Goal: Use online tool/utility: Utilize a website feature to perform a specific function

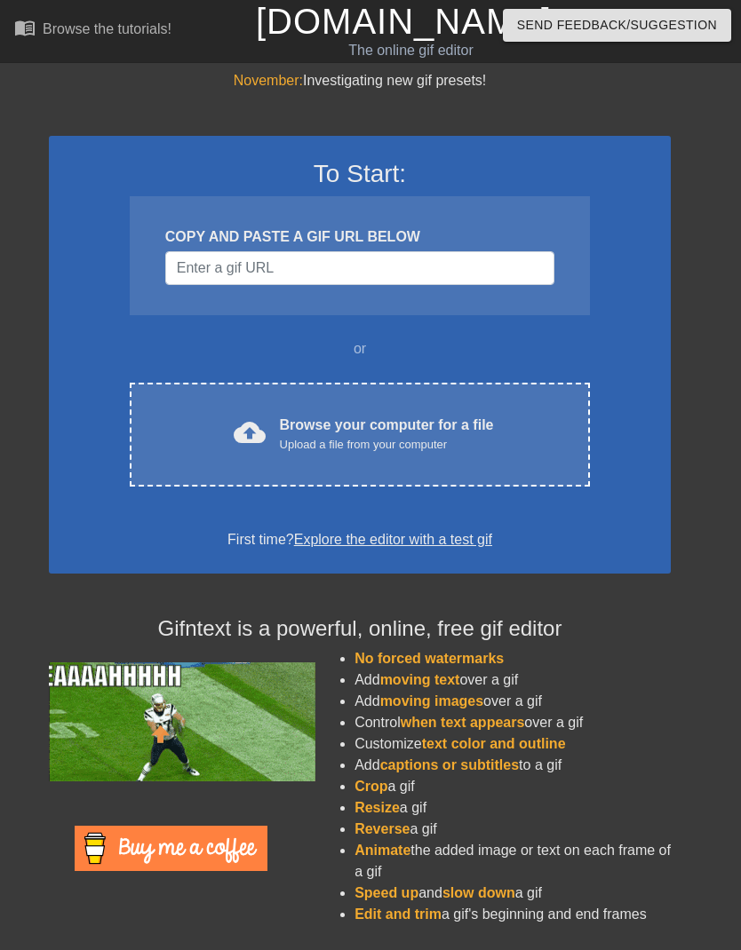
click at [438, 433] on div "Browse your computer for a file Upload a file from your computer" at bounding box center [387, 434] width 214 height 39
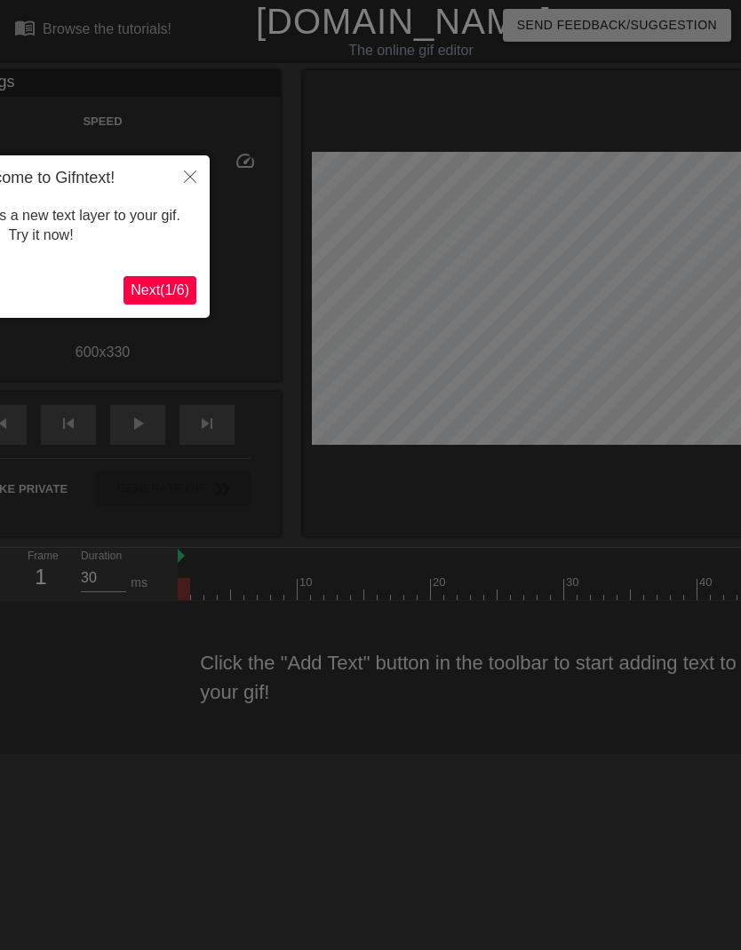
click at [162, 289] on span "Next ( 1 / 6 )" at bounding box center [160, 289] width 59 height 15
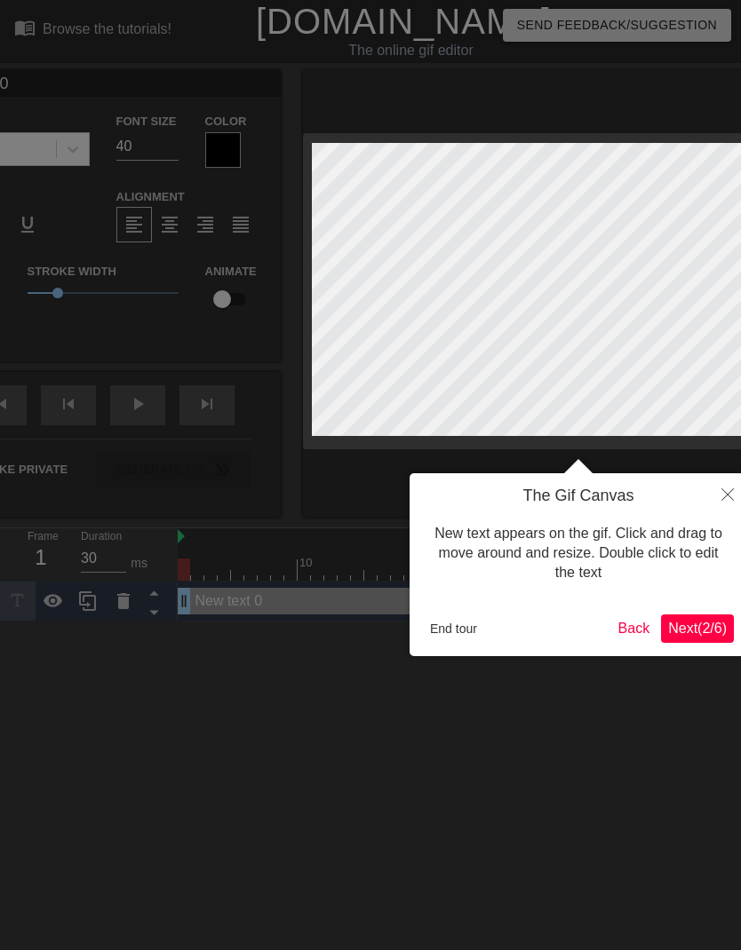
click at [177, 288] on div at bounding box center [370, 475] width 741 height 950
click at [717, 482] on button "Close" at bounding box center [727, 493] width 39 height 41
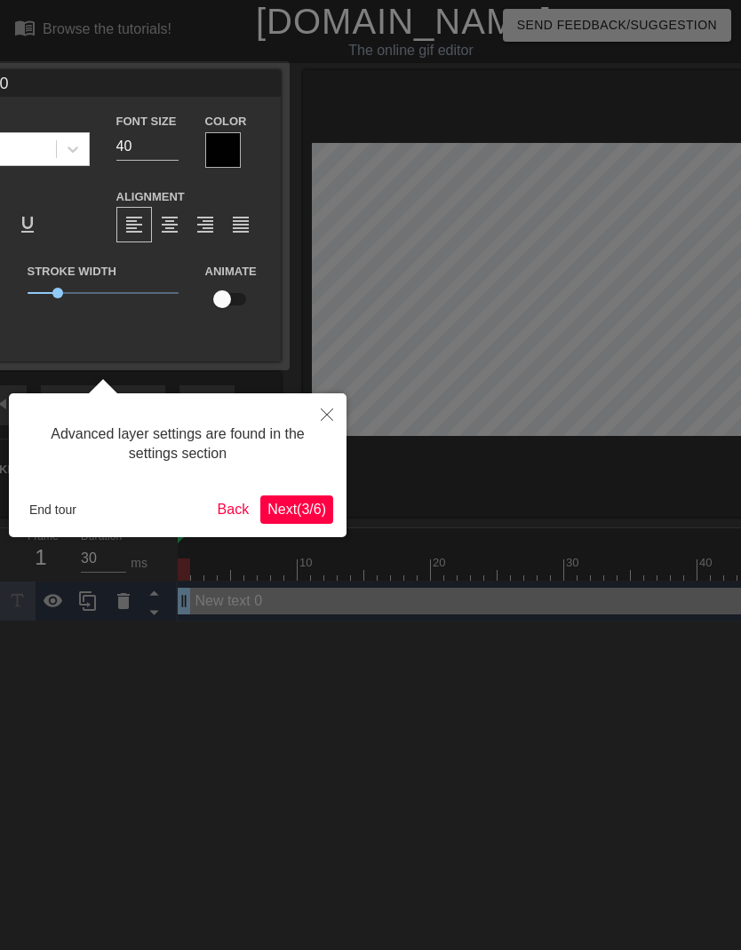
click at [67, 502] on button "End tour" at bounding box center [52, 509] width 61 height 27
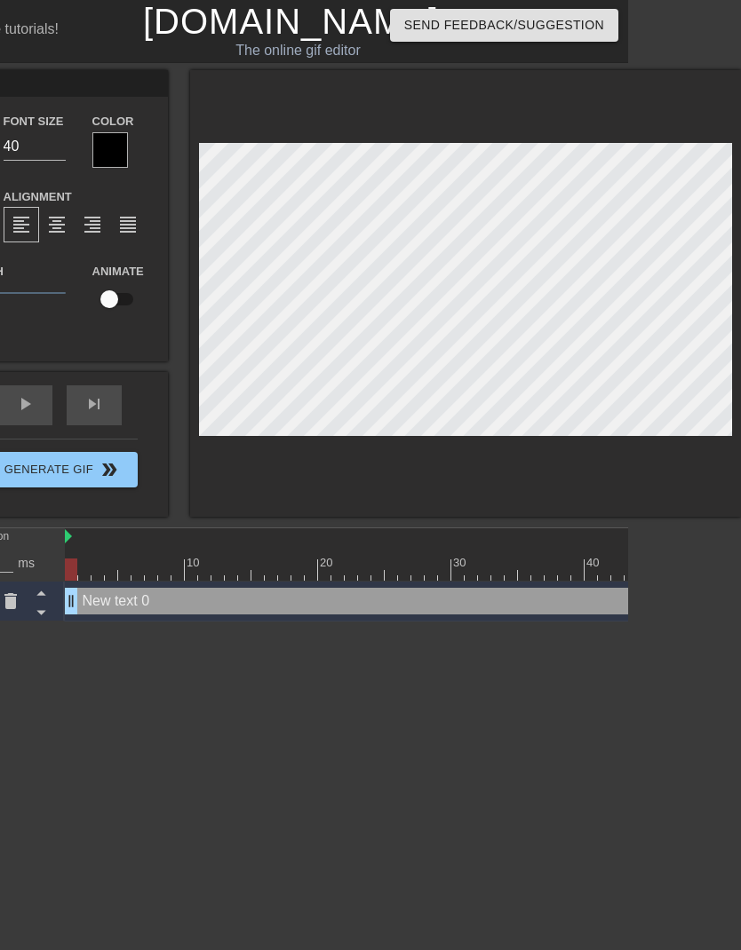
scroll to position [0, 4]
type input "New text"
type textarea "New text"
type input "New text"
type textarea "New text"
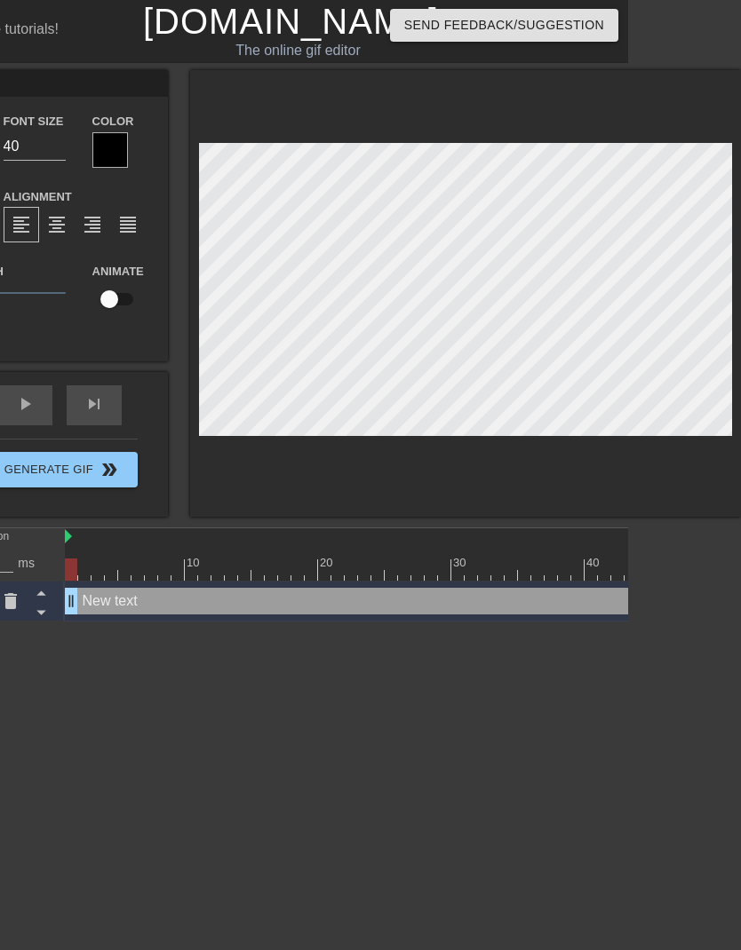
type input "New tex"
type textarea "New tex"
type input "New te"
type textarea "New te"
type input "New t"
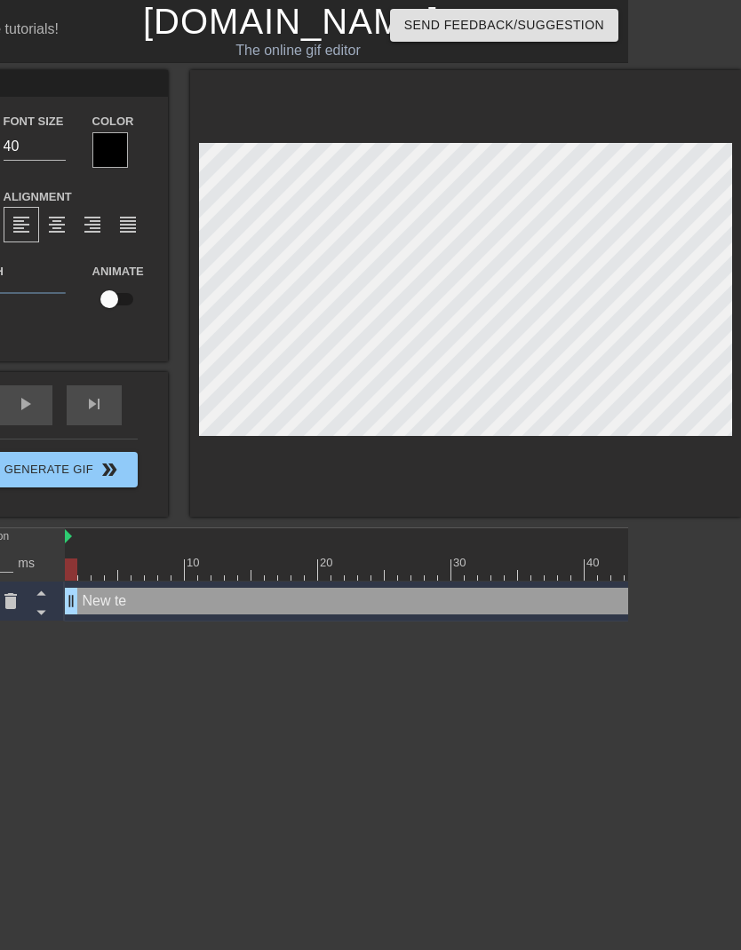
type textarea "New t"
type input "New"
type textarea "New"
type input "New"
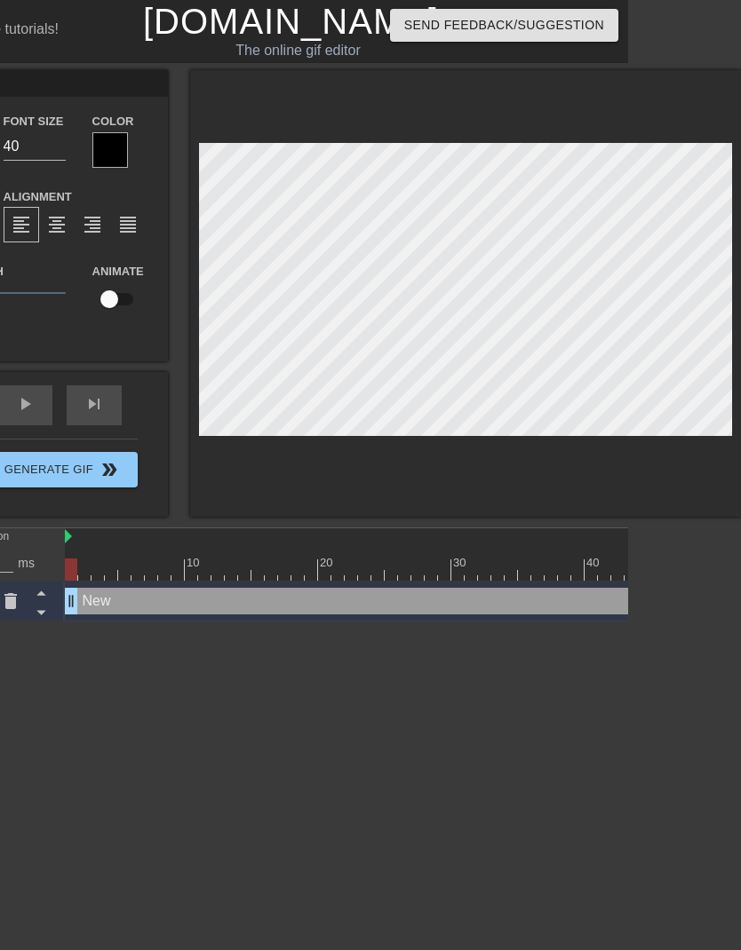
type textarea "New"
type input "New"
type textarea "New"
type input "New"
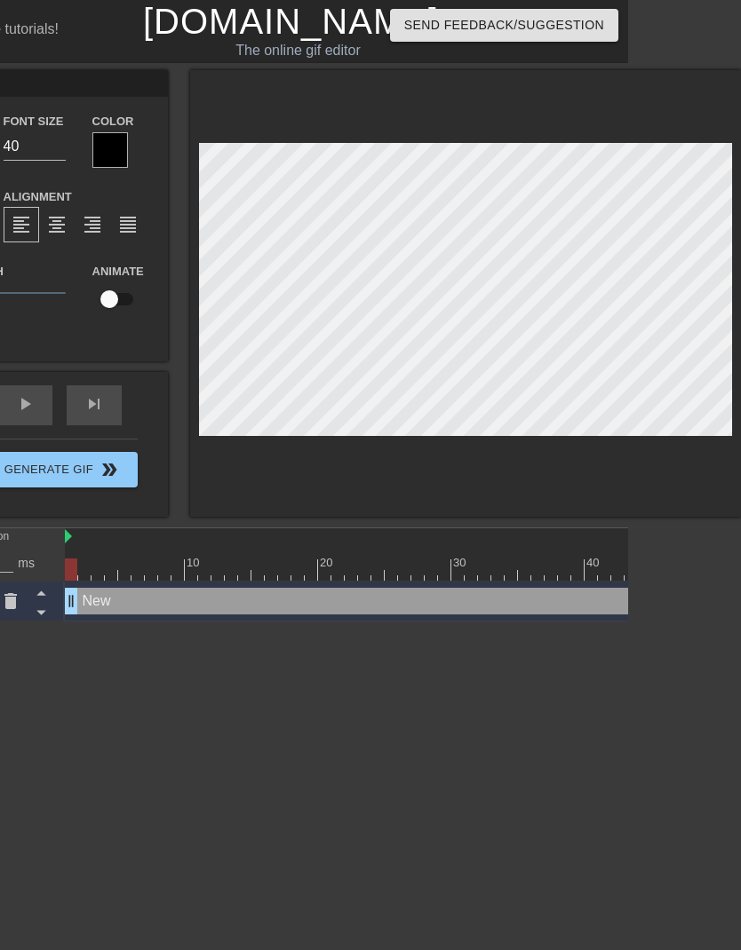
type textarea "New"
type input "New"
type textarea "New"
type input "New"
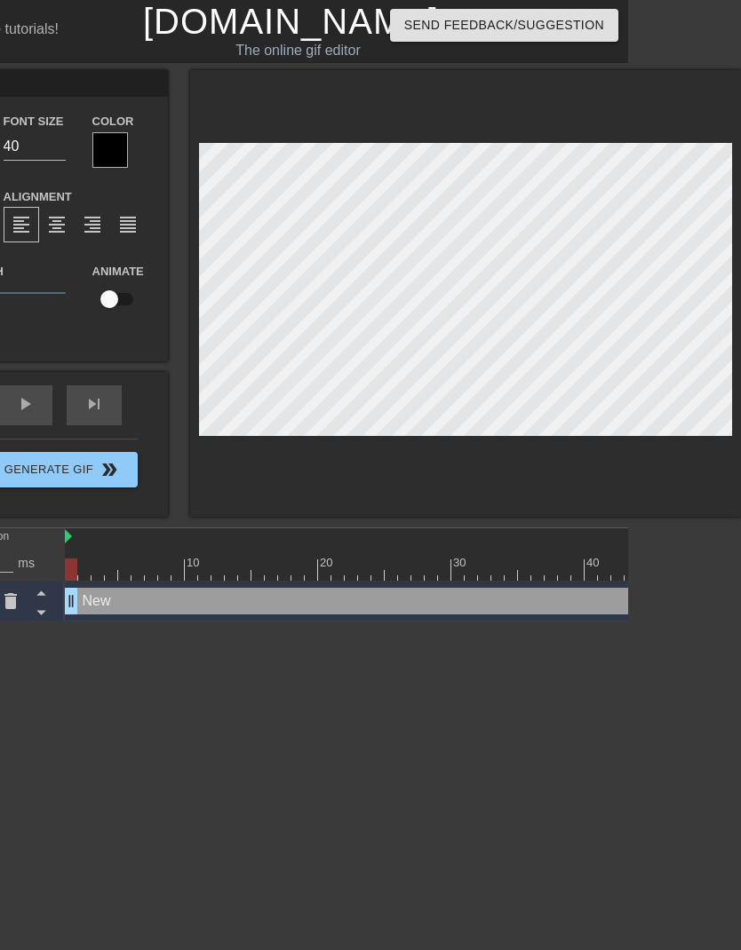
type textarea "New"
type input "Ne"
type textarea "Ne"
type input "N"
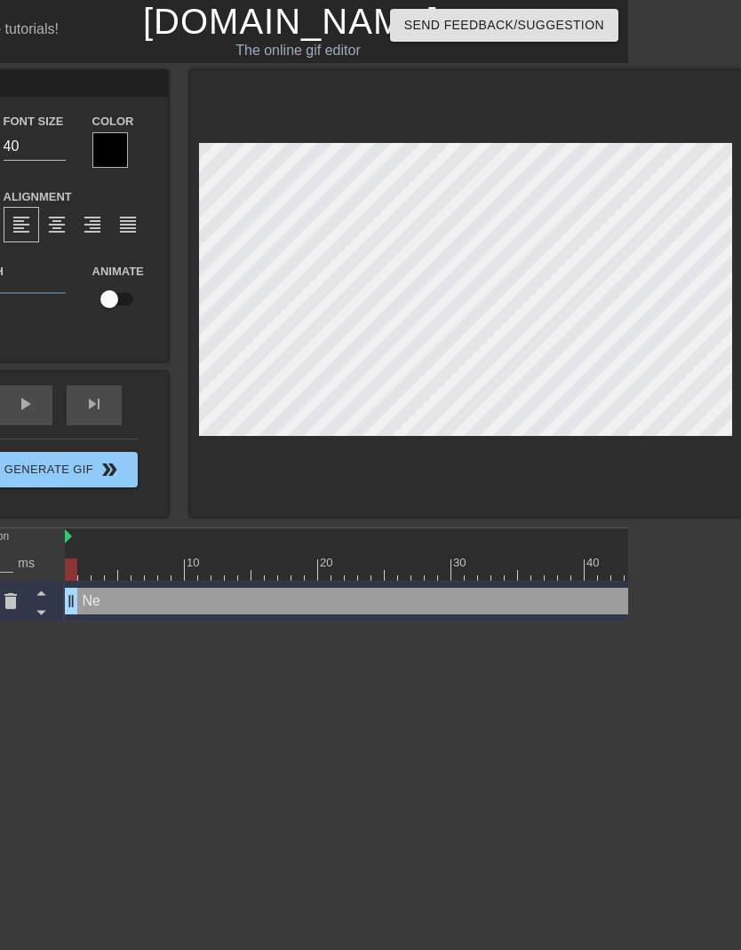
type textarea "N"
type input "t"
type textarea "t"
type input "ti"
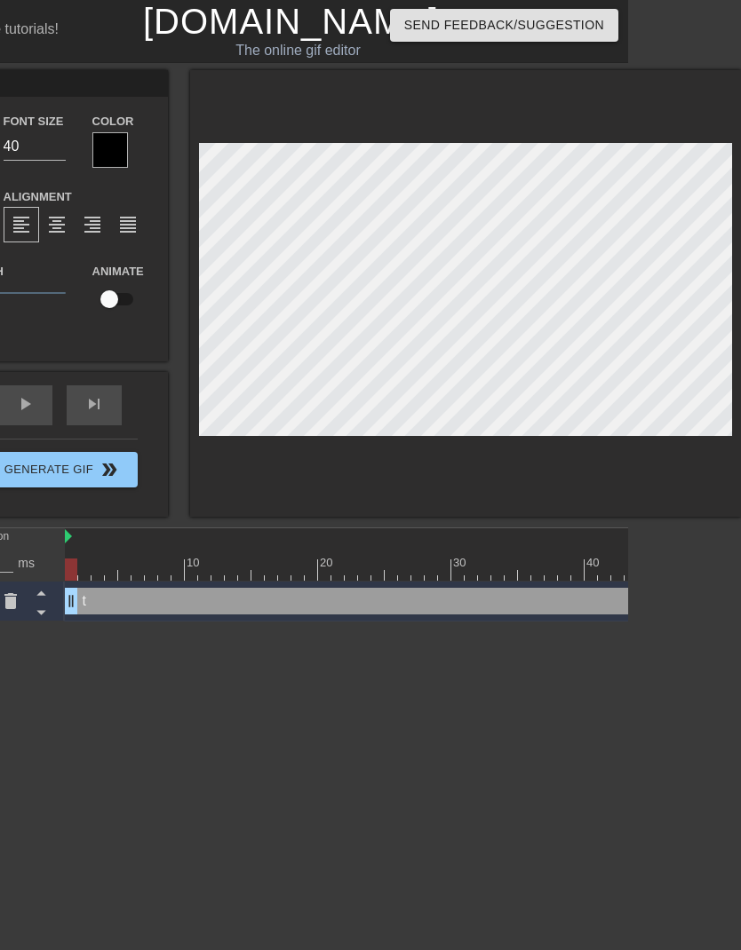
type textarea "ti"
type input "[PERSON_NAME]"
type textarea "[PERSON_NAME]"
type input "time"
type textarea "time"
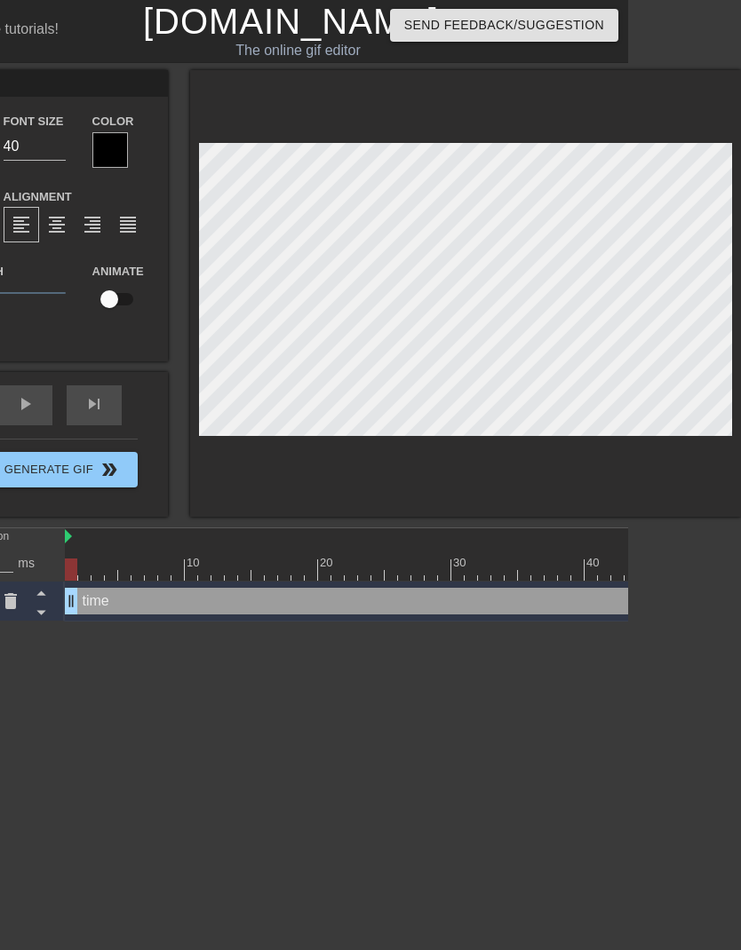
scroll to position [1, 2]
type input "time"
type textarea "time"
type input "time w"
type textarea "time w"
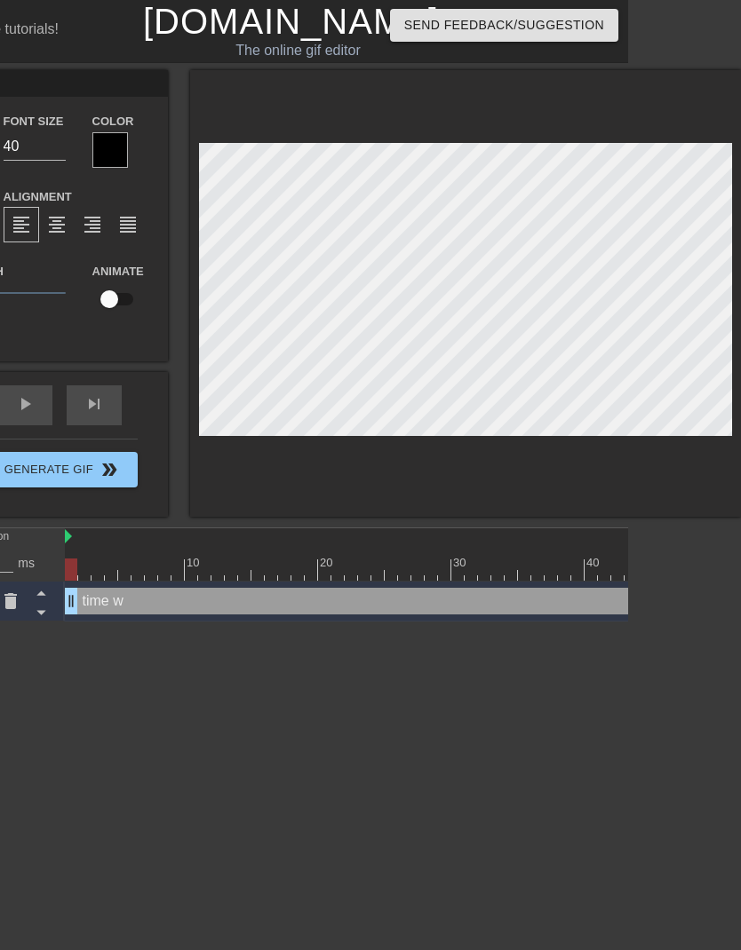
type input "time wi"
type textarea "time wit"
type input "time with"
type textarea "time with"
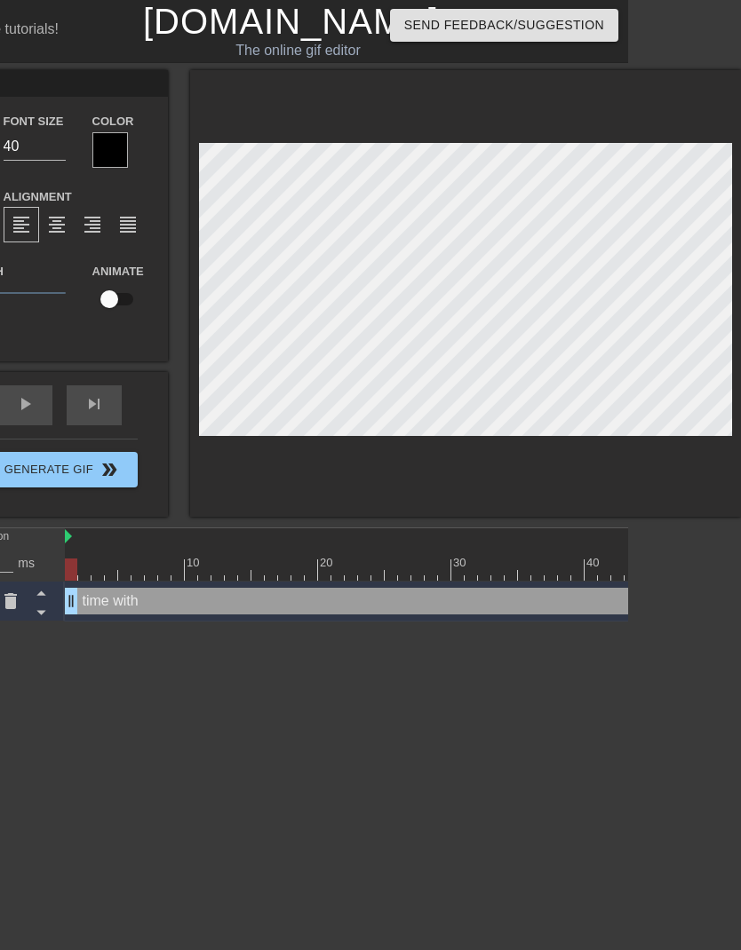
type input "time with"
type textarea "time with"
type input "time with F"
type textarea "time with F"
type input "time with FO"
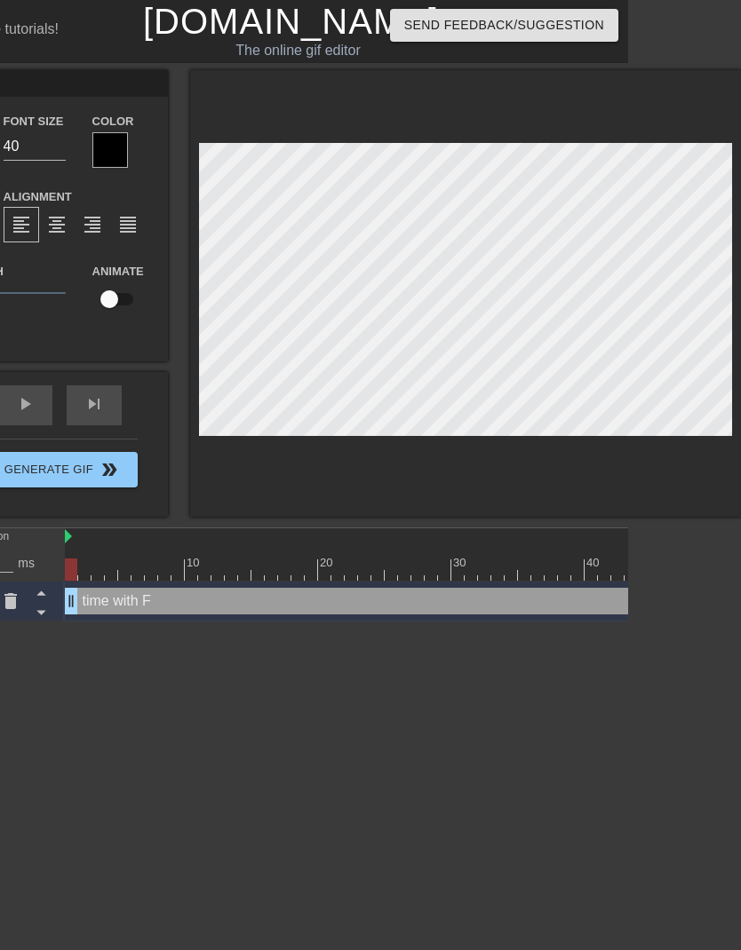
type textarea "time with FO"
type input "time with FOC"
type textarea "time with FOC"
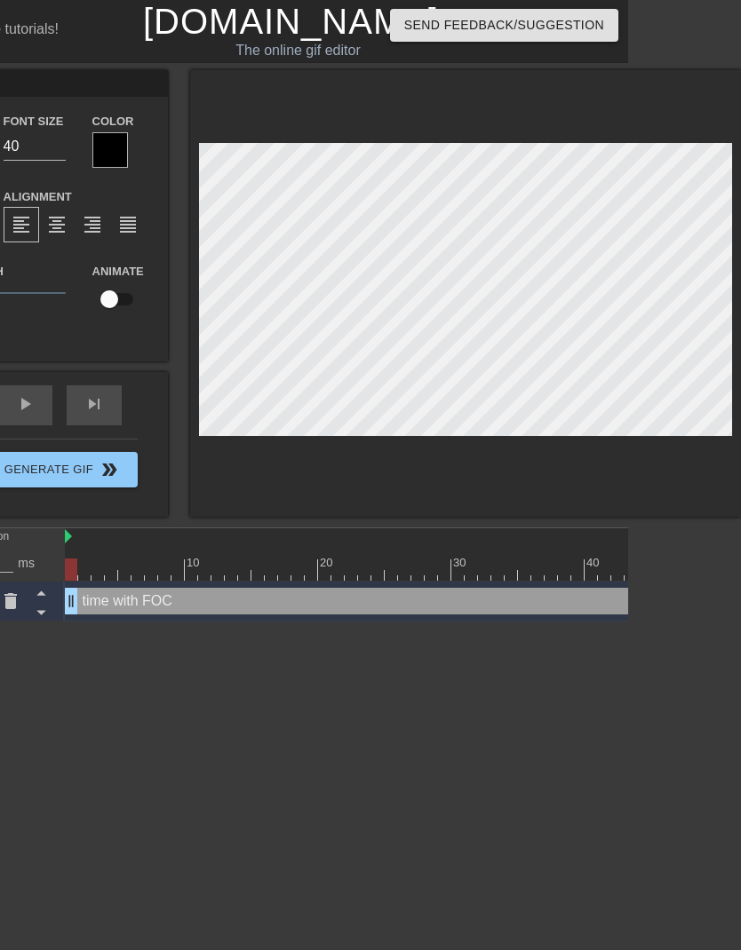
type input "time with FOCU"
type textarea "time with FOCU"
type input "time with FOCUS"
type textarea "time with FOCUS"
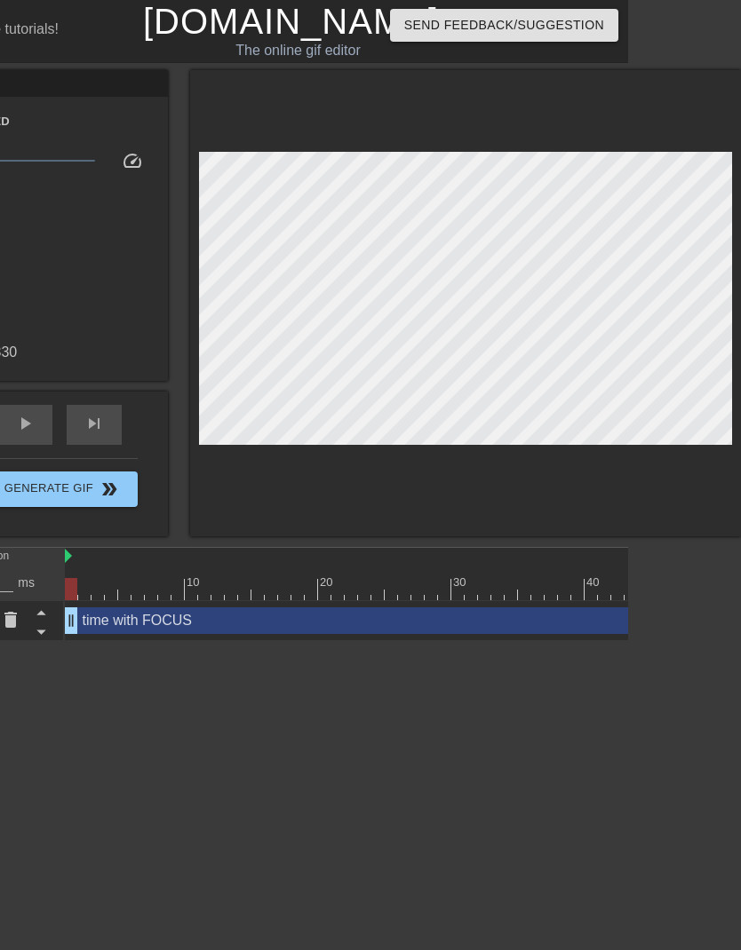
scroll to position [0, 0]
